Goal: Find specific fact: Find specific fact

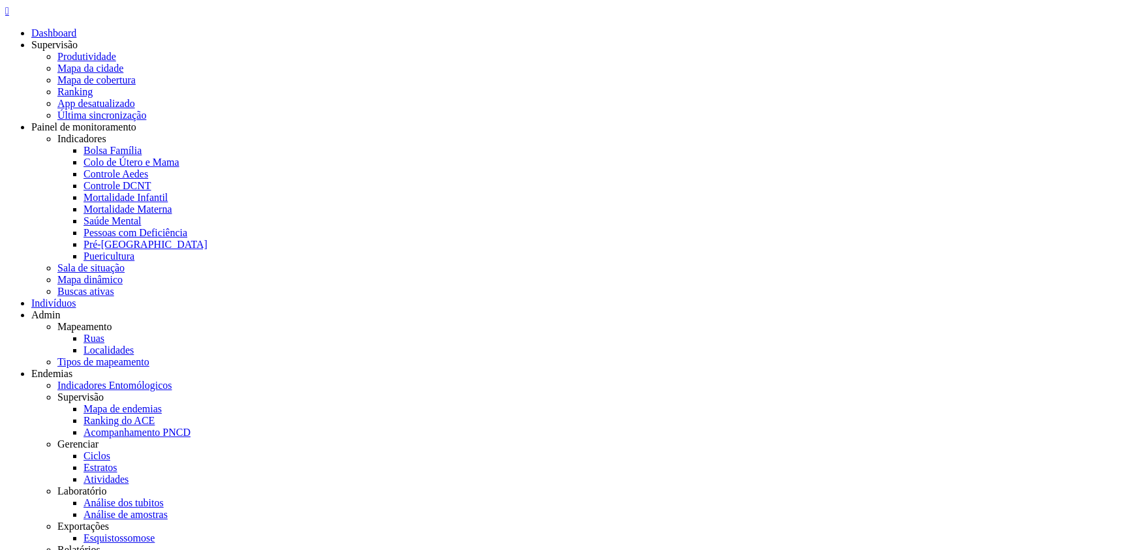
copy span "04315809527"
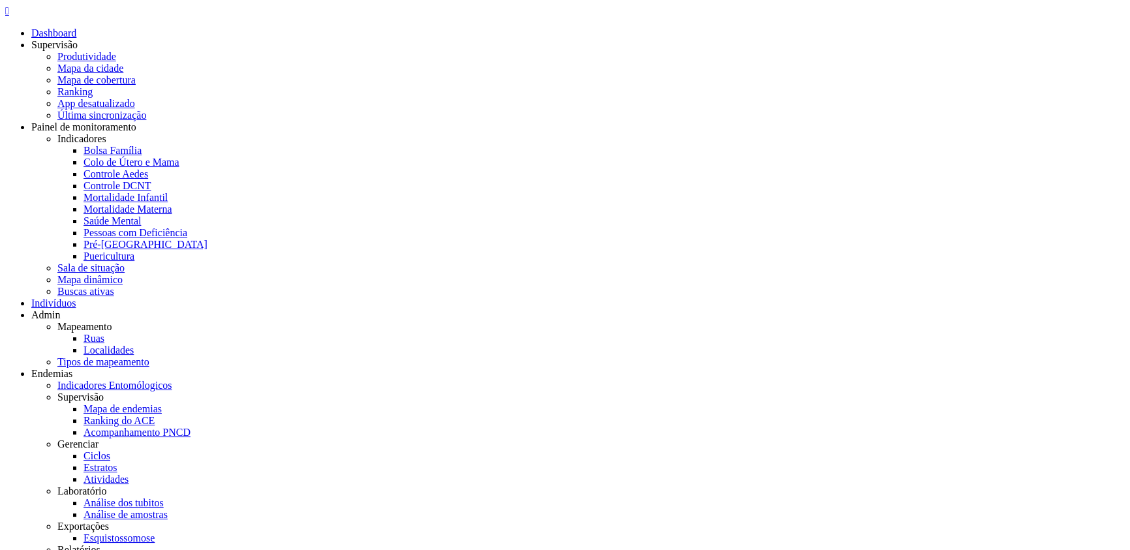
copy b "ze4s"
